Goal: Transaction & Acquisition: Purchase product/service

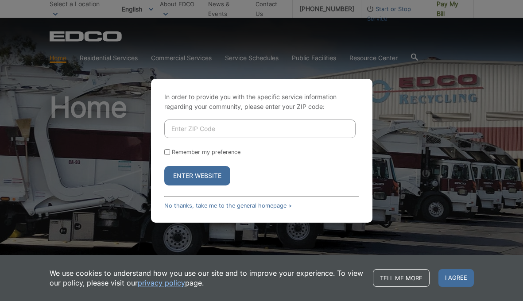
click at [195, 131] on input "Enter ZIP Code" at bounding box center [259, 129] width 191 height 19
type input "92024"
click at [285, 177] on div "Enter Website" at bounding box center [261, 175] width 195 height 19
click at [166, 152] on input "Remember my preference" at bounding box center [167, 152] width 6 height 6
checkbox input "true"
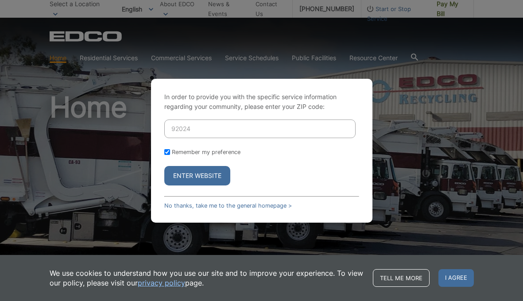
click at [188, 177] on button "Enter Website" at bounding box center [197, 175] width 66 height 19
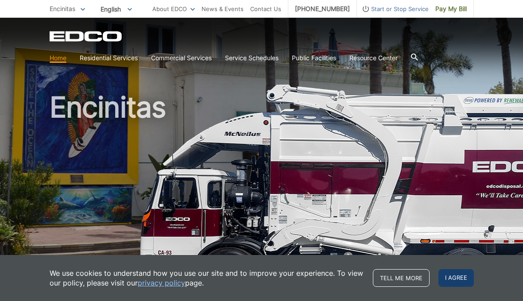
click at [453, 281] on span "I agree" at bounding box center [456, 278] width 35 height 18
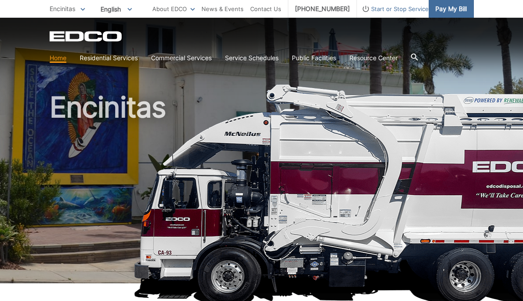
click at [448, 11] on span "Pay My Bill" at bounding box center [451, 9] width 31 height 10
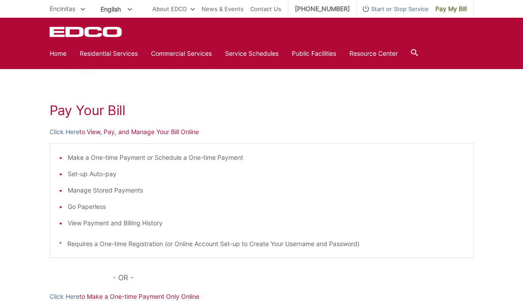
scroll to position [93, 0]
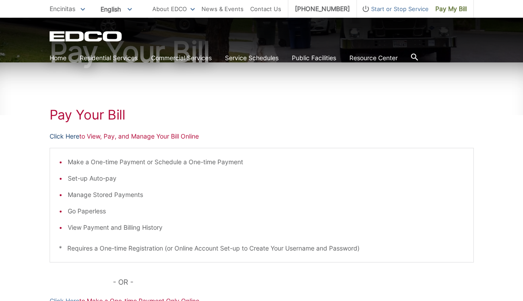
click at [62, 135] on link "Click Here" at bounding box center [65, 137] width 30 height 10
